Goal: Task Accomplishment & Management: Manage account settings

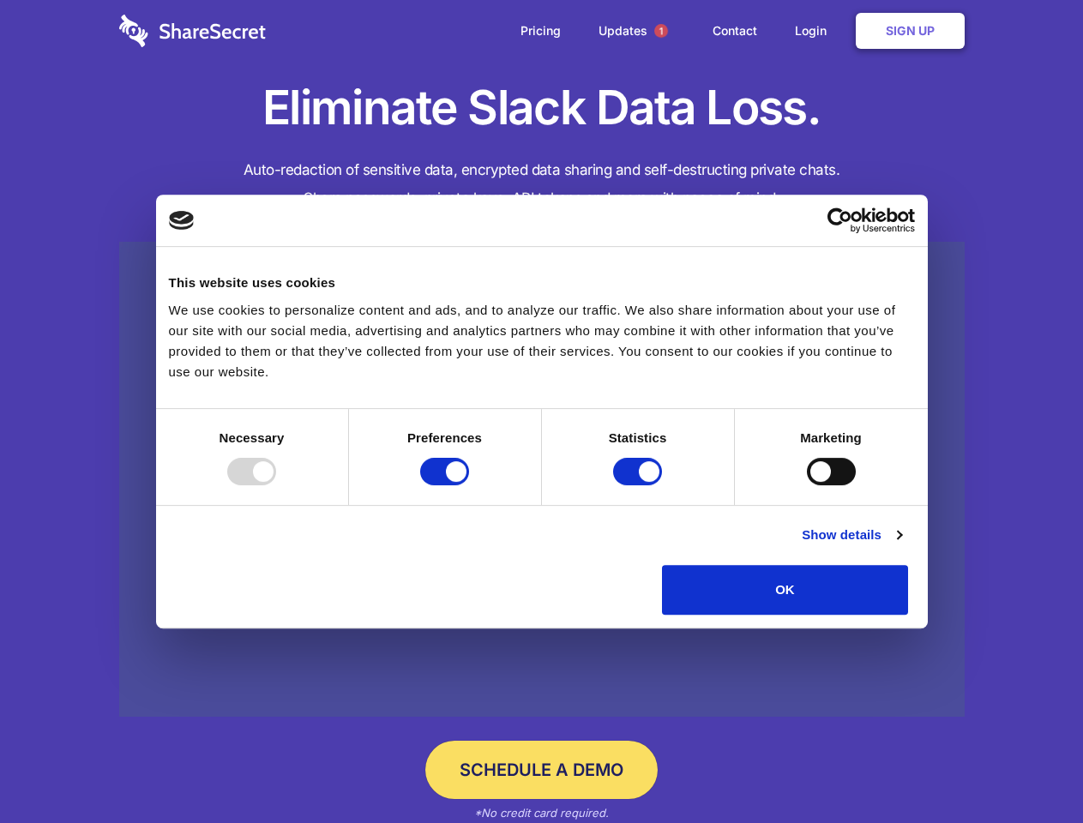
click at [276, 485] on div at bounding box center [251, 471] width 49 height 27
click at [469, 485] on input "Preferences" at bounding box center [444, 471] width 49 height 27
checkbox input "false"
click at [639, 485] on input "Statistics" at bounding box center [637, 471] width 49 height 27
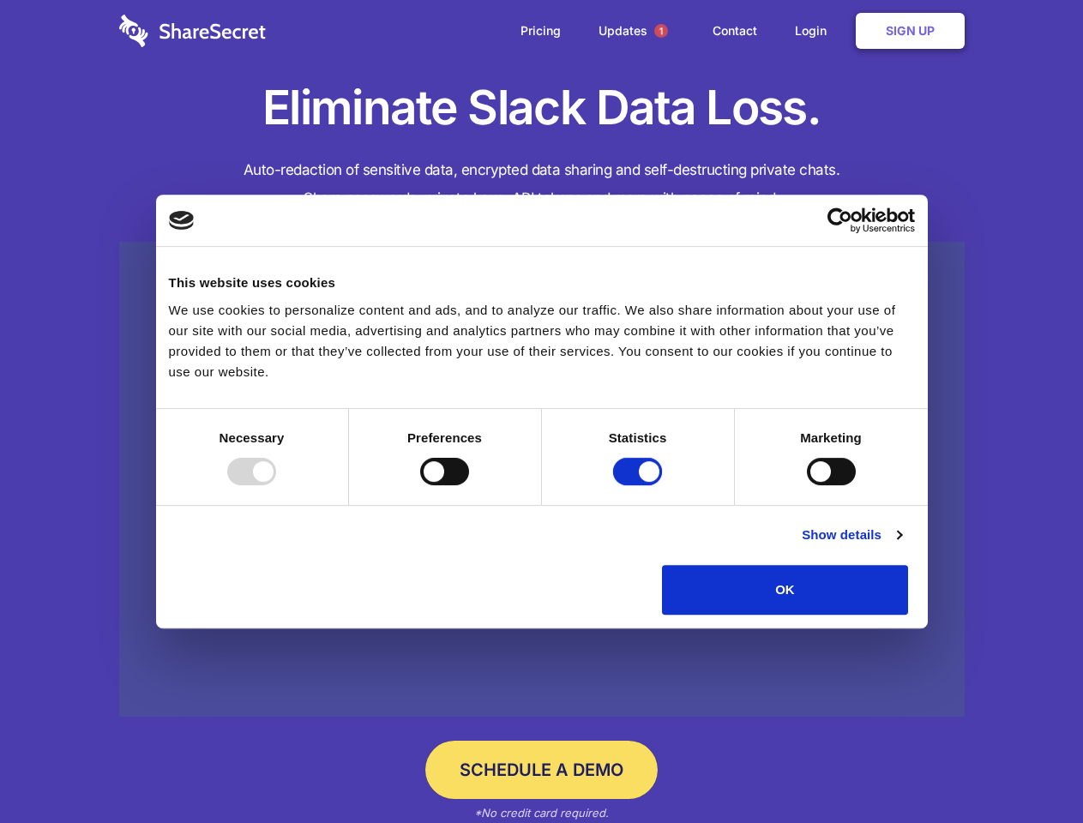
checkbox input "false"
click at [807, 485] on input "Marketing" at bounding box center [831, 471] width 49 height 27
checkbox input "true"
click at [901, 545] on link "Show details" at bounding box center [850, 535] width 99 height 21
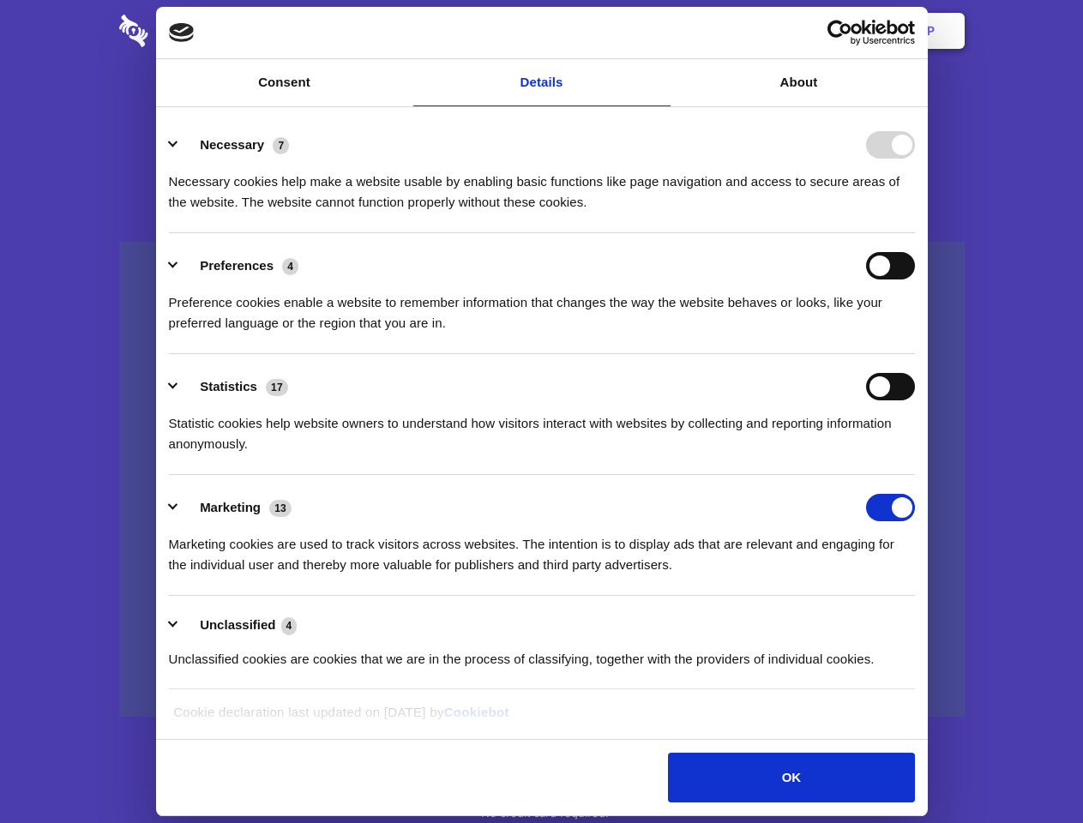
click at [915, 233] on li "Necessary 7 Necessary cookies help make a website usable by enabling basic func…" at bounding box center [542, 172] width 746 height 121
